Goal: Information Seeking & Learning: Learn about a topic

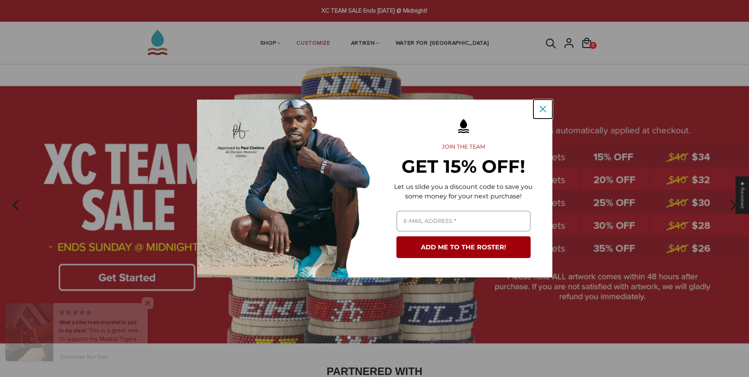
click at [541, 108] on icon "close icon" at bounding box center [543, 109] width 6 height 6
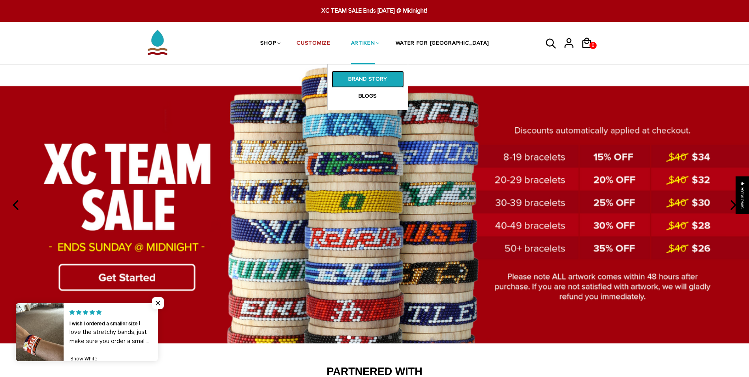
click at [380, 80] on link "BRAND STORY" at bounding box center [368, 79] width 72 height 17
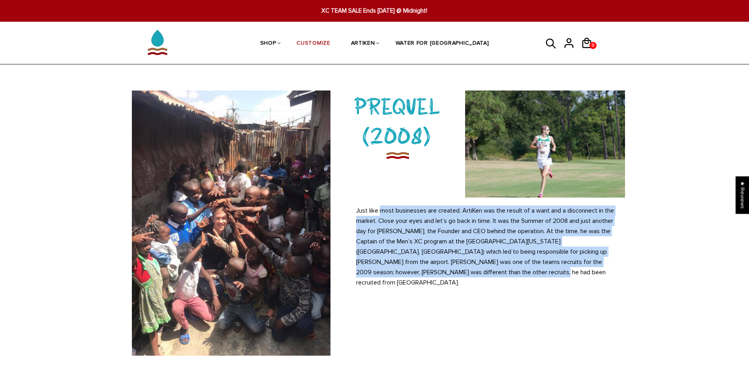
drag, startPoint x: 381, startPoint y: 208, endPoint x: 455, endPoint y: 279, distance: 102.2
click at [455, 279] on div "Just like most businesses are created. ArtiKen was the result of a want and a d…" at bounding box center [483, 244] width 295 height 95
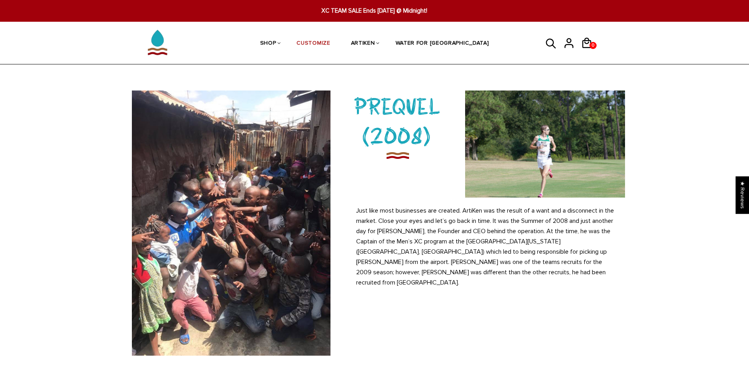
drag, startPoint x: 455, startPoint y: 279, endPoint x: 469, endPoint y: 298, distance: 23.9
click at [469, 298] on div "PREQUEL (2008) Just like most businesses are created. ArtiKen was the result of…" at bounding box center [378, 222] width 505 height 265
